Goal: Use online tool/utility: Utilize a website feature to perform a specific function

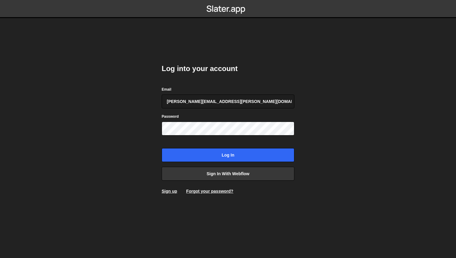
type input "[PERSON_NAME][EMAIL_ADDRESS][PERSON_NAME][DOMAIN_NAME]"
click at [162, 148] on input "Log in" at bounding box center [228, 155] width 133 height 14
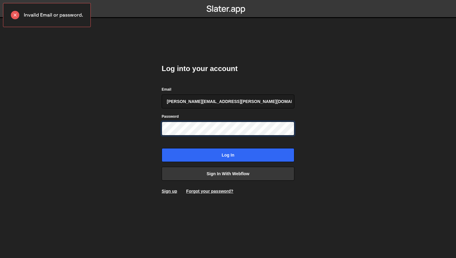
click at [162, 148] on input "Log in" at bounding box center [228, 155] width 133 height 14
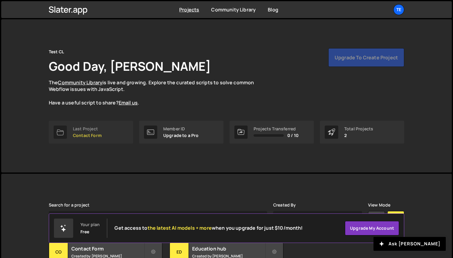
click at [76, 140] on link "Last Project Contact Form" at bounding box center [91, 132] width 84 height 23
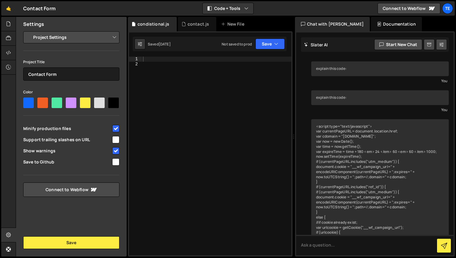
scroll to position [905, 0]
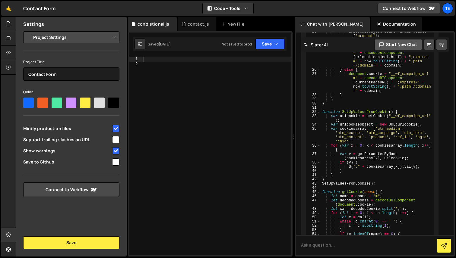
click at [398, 43] on button "Start new chat" at bounding box center [398, 44] width 48 height 11
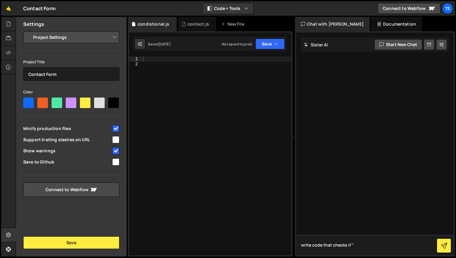
paste textarea "?v=Integrate%20Data%20Streams"
click at [352, 252] on textarea "write code that checks if "?v=Integrate%20Data%20Streams" is in the url and if …" at bounding box center [374, 245] width 157 height 20
drag, startPoint x: 409, startPoint y: 252, endPoint x: 346, endPoint y: 254, distance: 63.6
click at [346, 254] on textarea "write code that checks if "?v=Integrate%20Data%20Streams" is in the url and if …" at bounding box center [374, 245] width 157 height 20
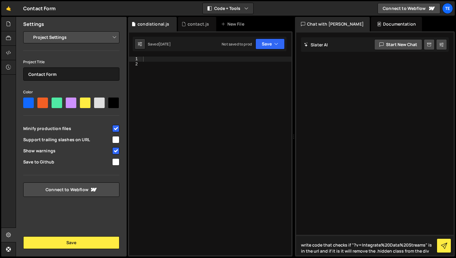
paste textarea "other-blockchain-field"
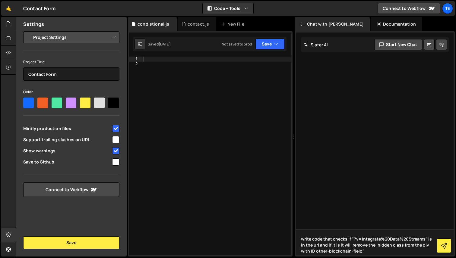
click at [300, 251] on textarea "write code that checks if "?v=Integrate%20Data%20Streams" is in the url and if …" at bounding box center [374, 242] width 157 height 27
type textarea "write code that checks if "?v=Integrate%20Data%20Streams" is in the url and if …"
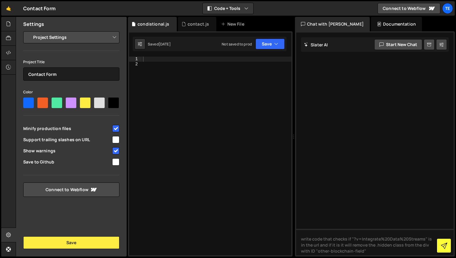
click at [442, 249] on icon at bounding box center [444, 246] width 6 height 6
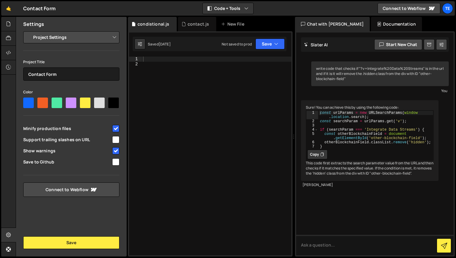
click at [321, 158] on icon at bounding box center [322, 155] width 4 height 6
click at [322, 245] on textarea at bounding box center [374, 245] width 157 height 20
paste textarea "<script> $("body").on("change","#interest",function(){ var selectedField = $(th…"
type textarea "can you have the code work with this existing code: <script> $("body").on("chan…"
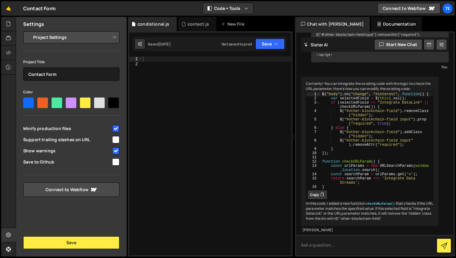
scroll to position [253, 0]
click at [315, 190] on button "Copy" at bounding box center [317, 195] width 20 height 10
click at [341, 247] on textarea at bounding box center [374, 245] width 157 height 20
type textarea "it's not working"
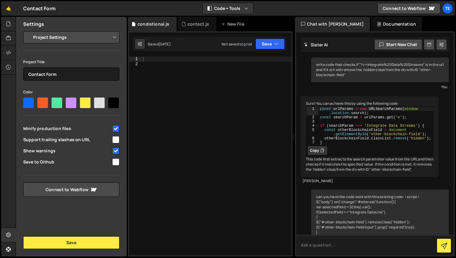
scroll to position [0, 0]
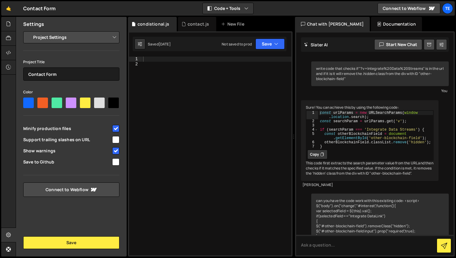
click at [363, 68] on div "write code that checks if "?v=Integrate%20Data%20Streams" is in the url and if …" at bounding box center [379, 73] width 137 height 25
drag, startPoint x: 363, startPoint y: 69, endPoint x: 423, endPoint y: 69, distance: 60.0
click at [423, 69] on div "write code that checks if "?v=Integrate%20Data%20Streams" is in the url and if …" at bounding box center [379, 73] width 137 height 25
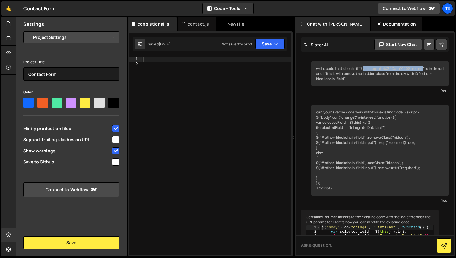
copy div "v=Integrate%20Data%20Streams"
